Goal: Find specific page/section: Find specific page/section

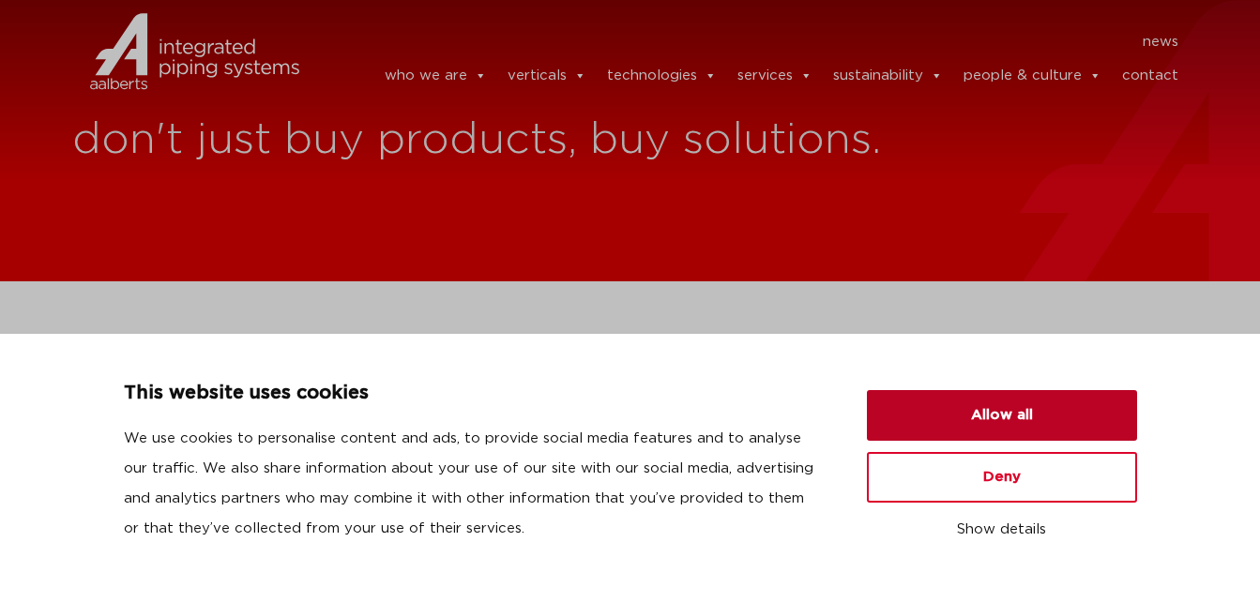
click at [947, 417] on button "Allow all" at bounding box center [1002, 415] width 270 height 51
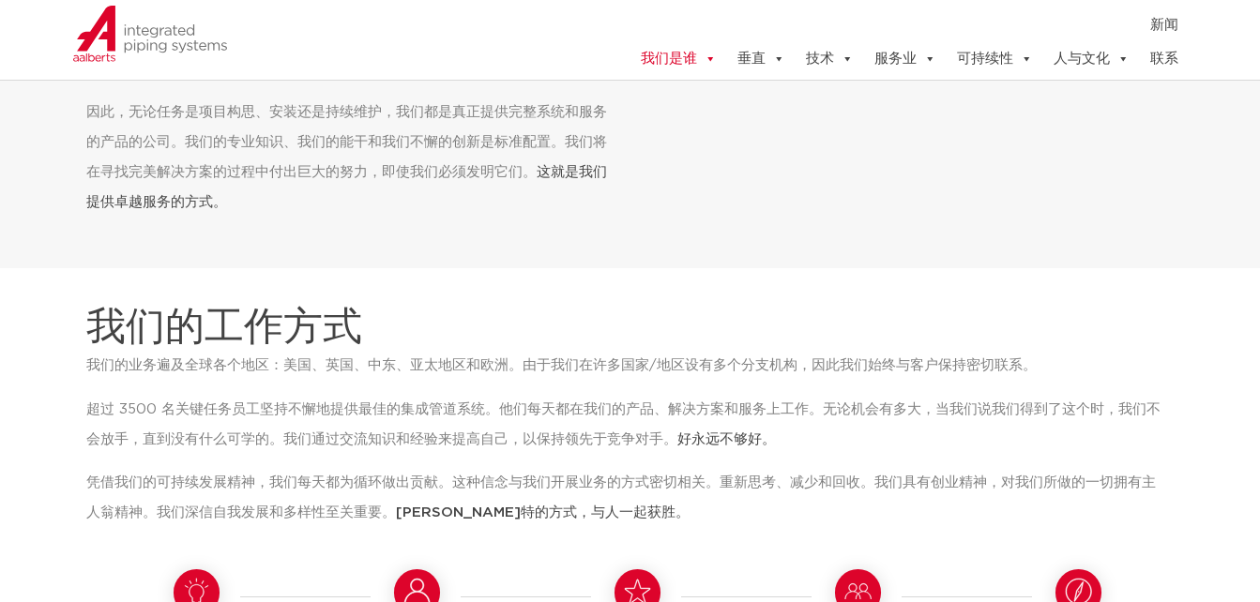
scroll to position [1032, 0]
click at [1163, 55] on link "联系" at bounding box center [1164, 59] width 28 height 38
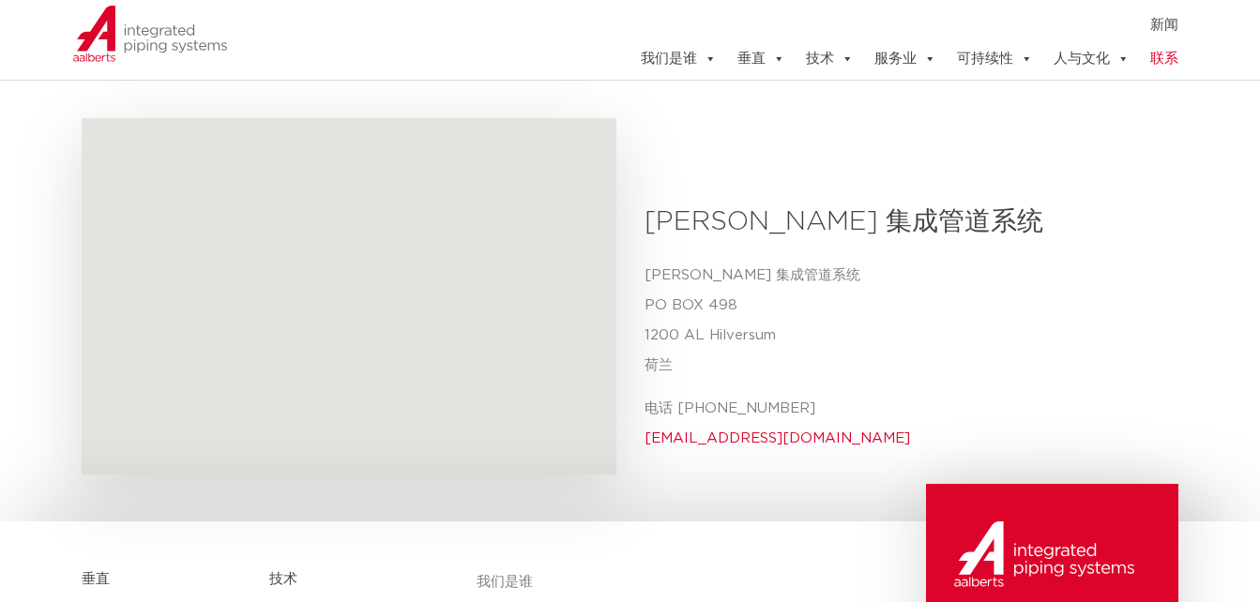
scroll to position [657, 0]
